Goal: Check status: Check status

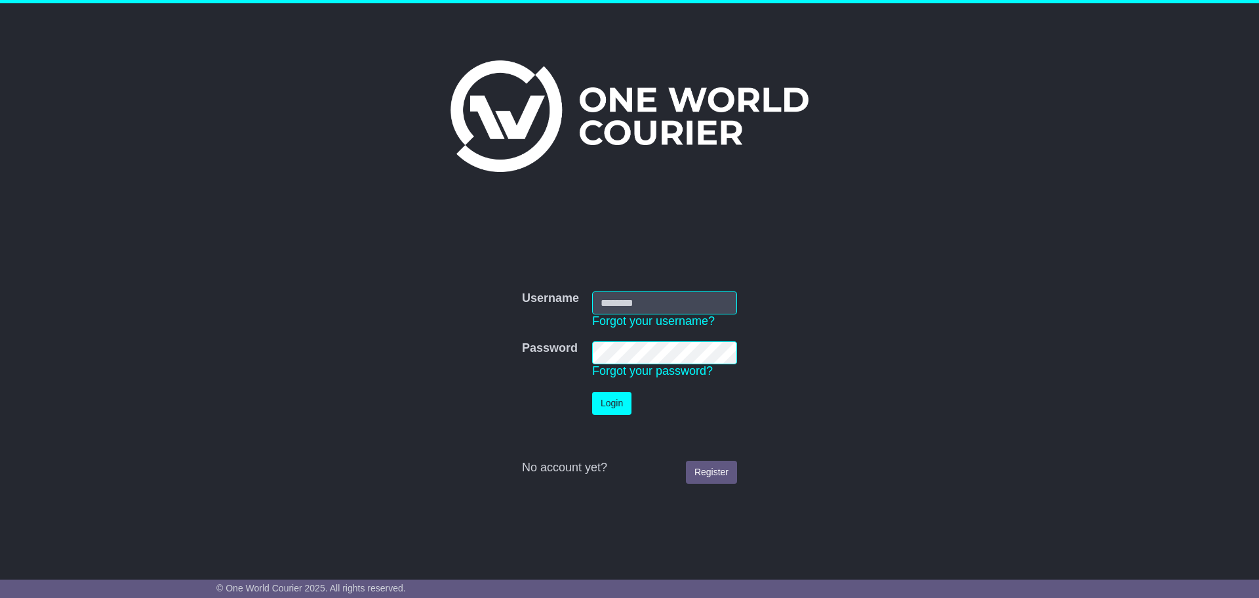
click at [640, 296] on input "Username" at bounding box center [664, 302] width 145 height 23
click at [635, 310] on input "Username" at bounding box center [664, 302] width 145 height 23
type input "**********"
click at [608, 410] on button "Login" at bounding box center [611, 403] width 39 height 23
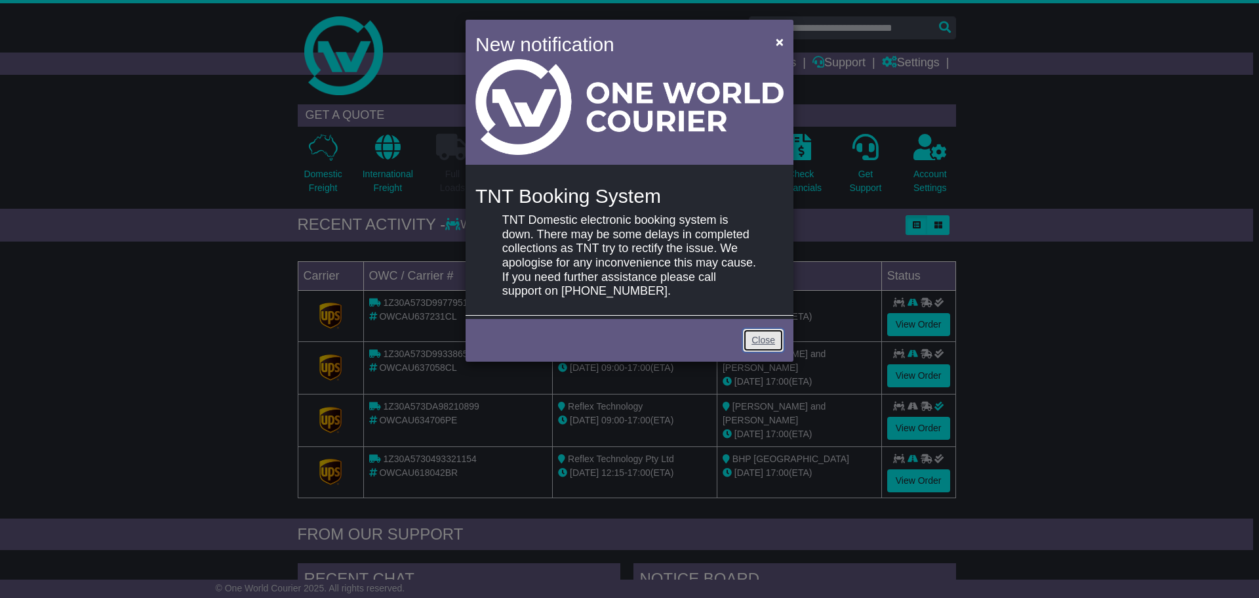
click at [760, 346] on link "Close" at bounding box center [763, 340] width 41 height 23
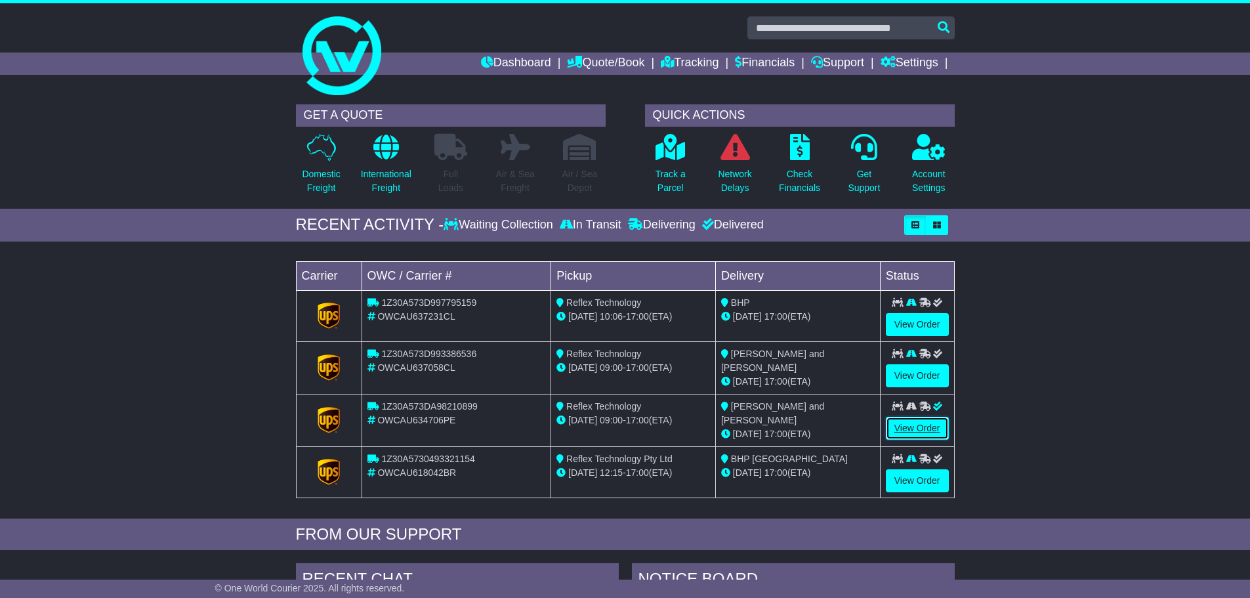
click at [935, 429] on link "View Order" at bounding box center [916, 428] width 63 height 23
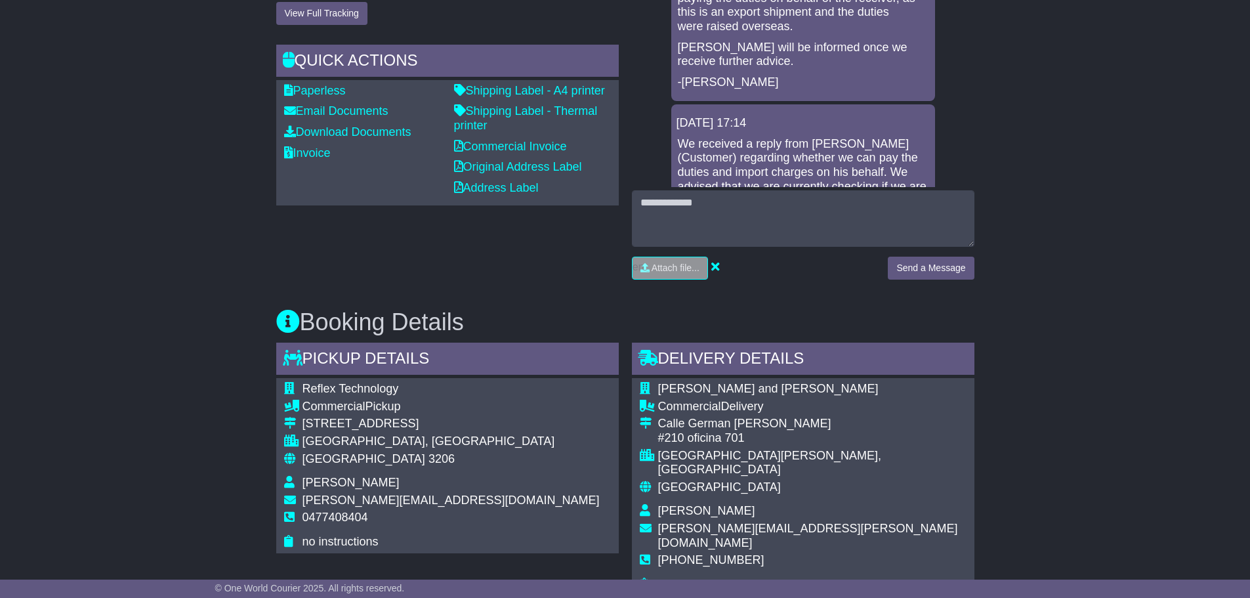
scroll to position [459, 0]
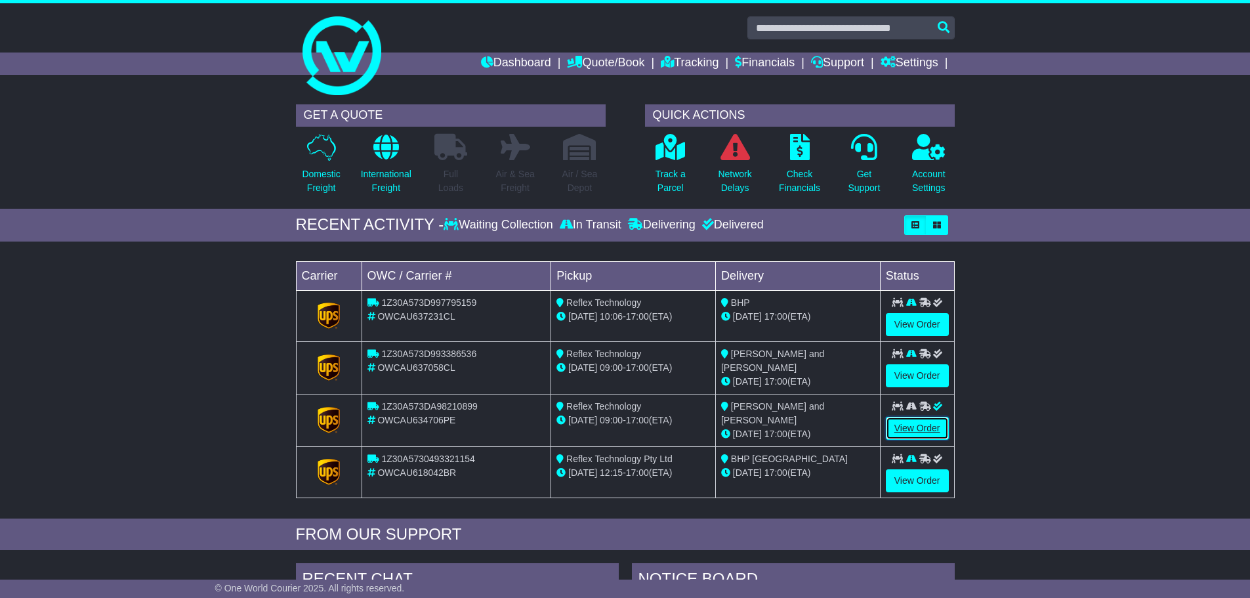
click at [924, 420] on link "View Order" at bounding box center [916, 428] width 63 height 23
drag, startPoint x: 476, startPoint y: 403, endPoint x: 382, endPoint y: 403, distance: 94.5
click at [382, 403] on span "1Z30A573DA98210899" at bounding box center [429, 406] width 96 height 10
copy span "1Z30A573DA98210899"
click at [924, 376] on link "View Order" at bounding box center [916, 375] width 63 height 23
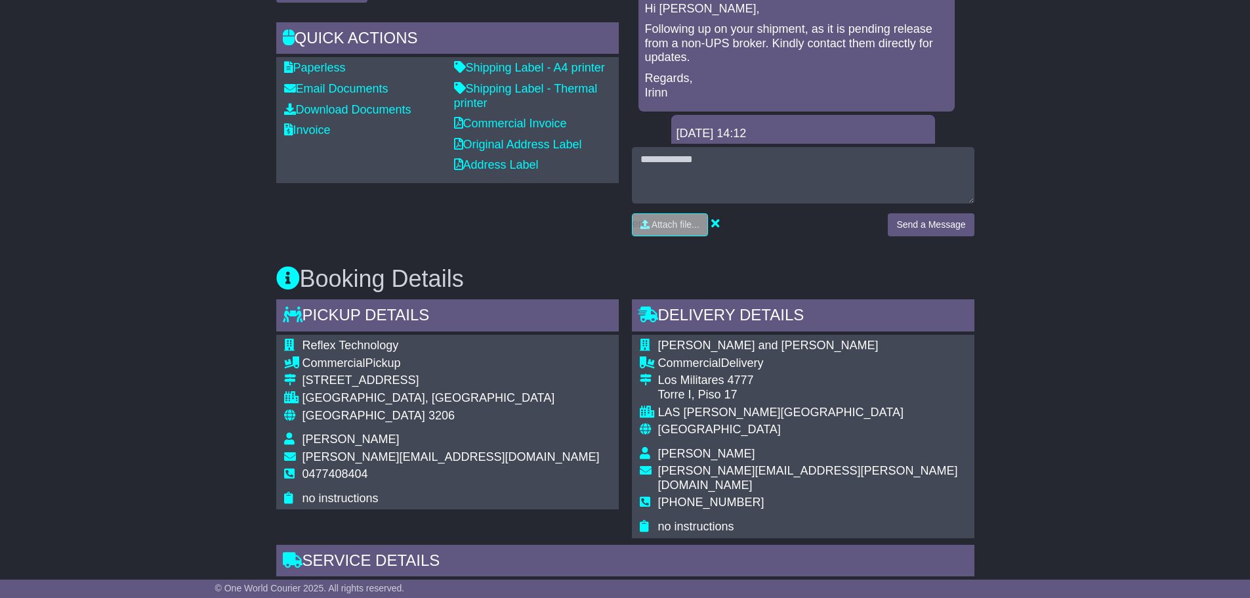
scroll to position [525, 0]
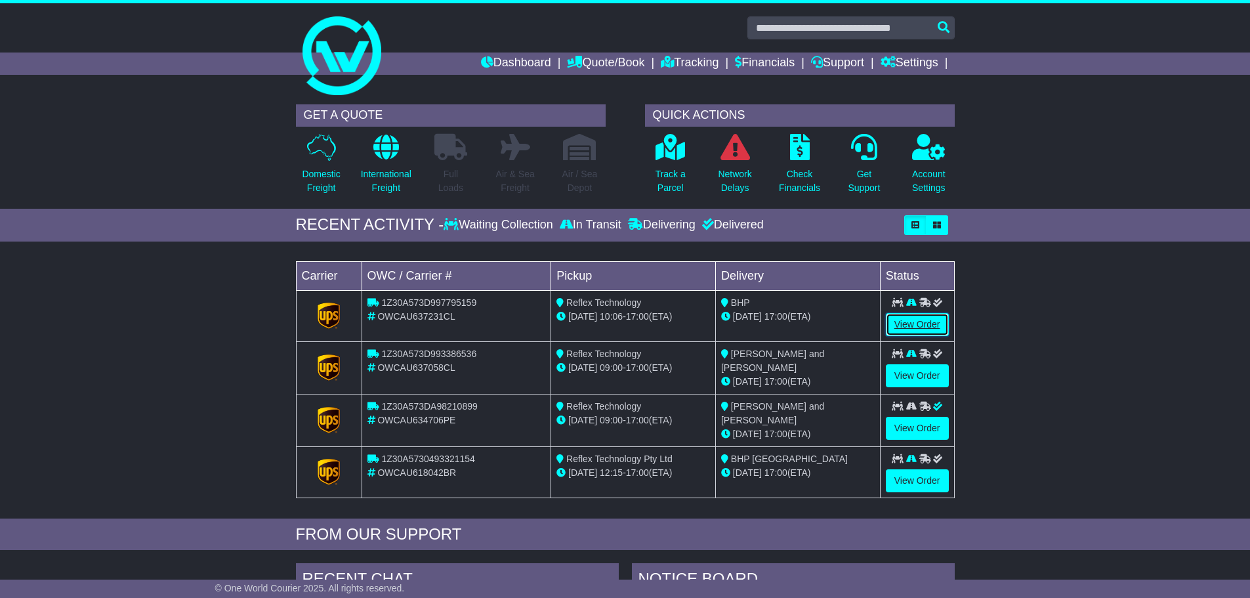
click at [918, 321] on link "View Order" at bounding box center [916, 324] width 63 height 23
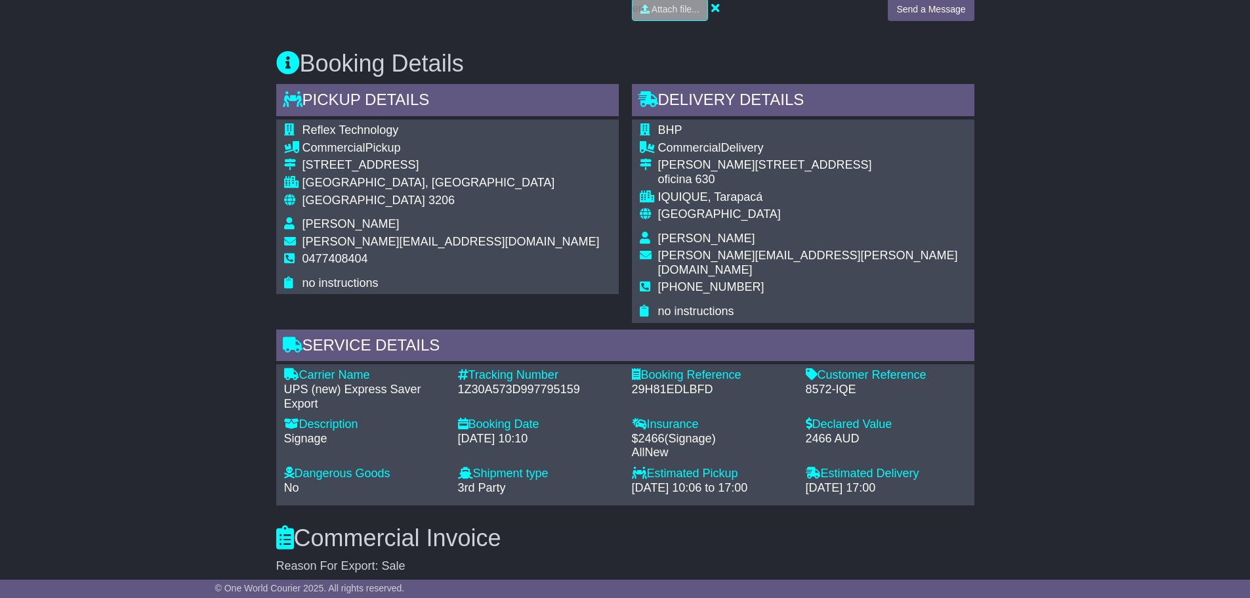
scroll to position [787, 0]
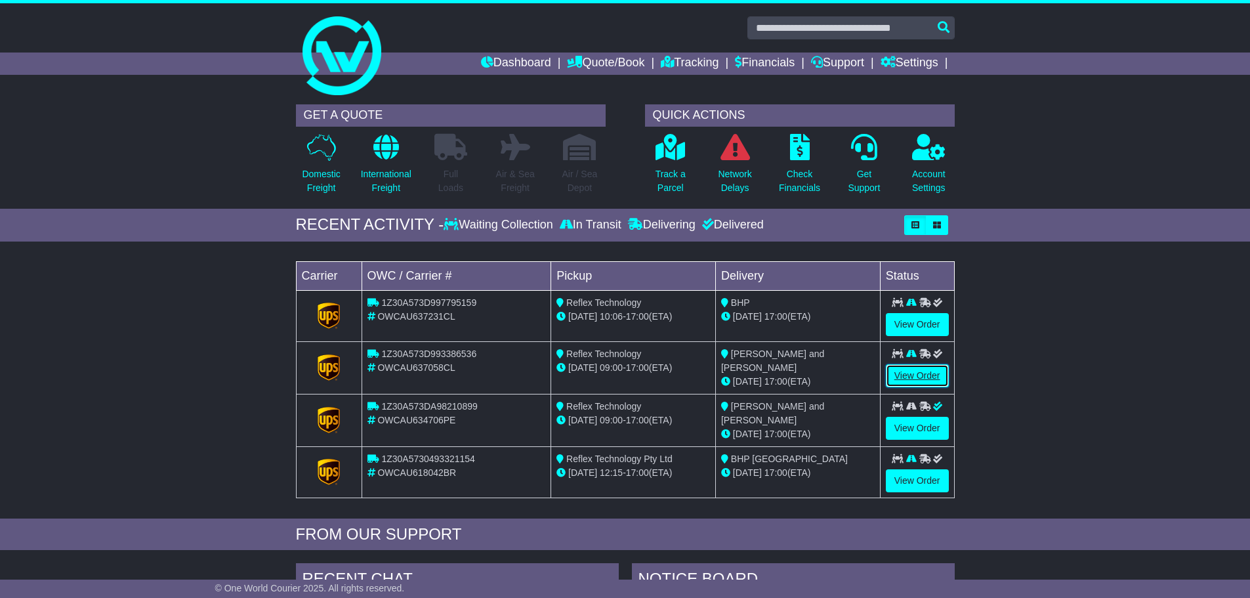
click at [912, 379] on link "View Order" at bounding box center [916, 375] width 63 height 23
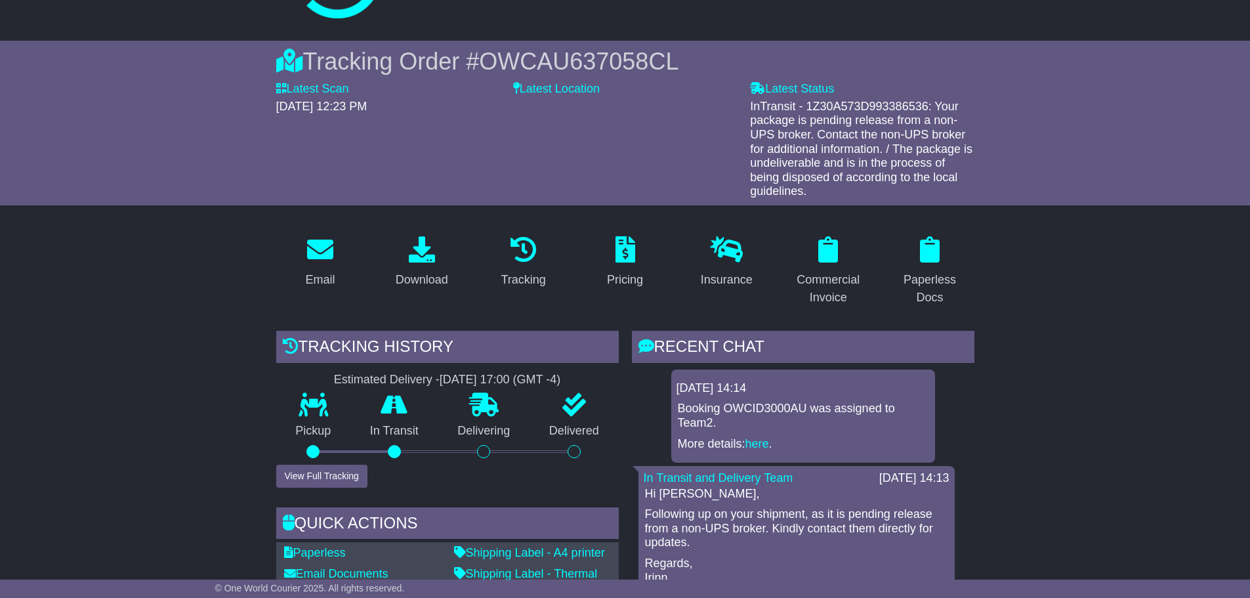
scroll to position [66, 0]
